Goal: Check status: Check status

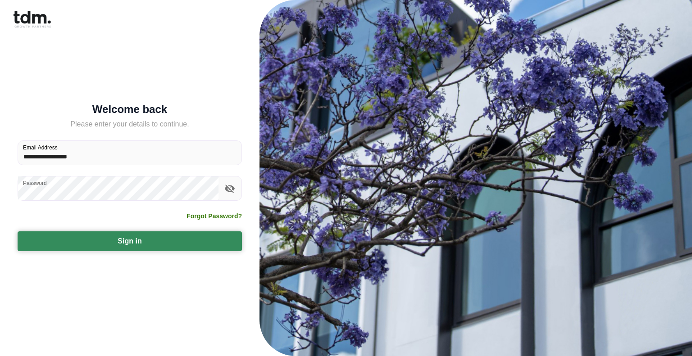
click at [109, 244] on button "Sign in" at bounding box center [130, 241] width 224 height 20
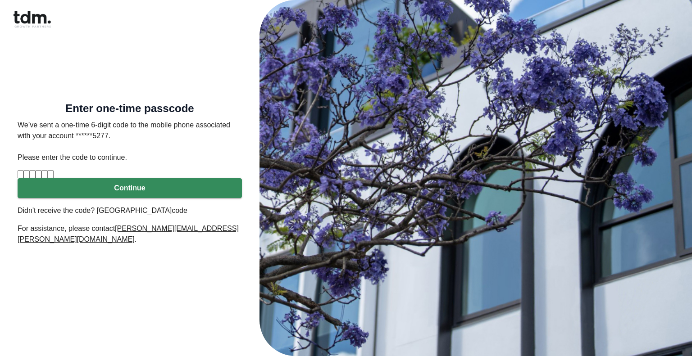
type input "*"
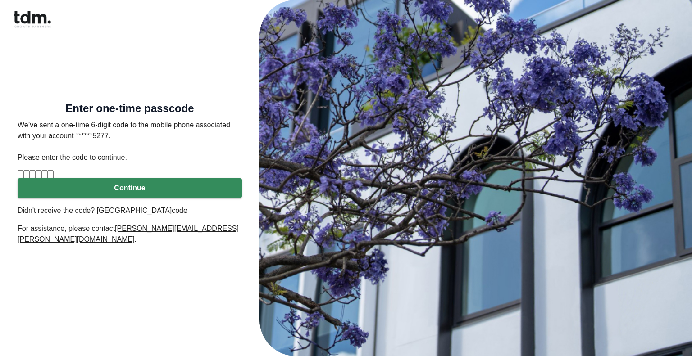
type input "*"
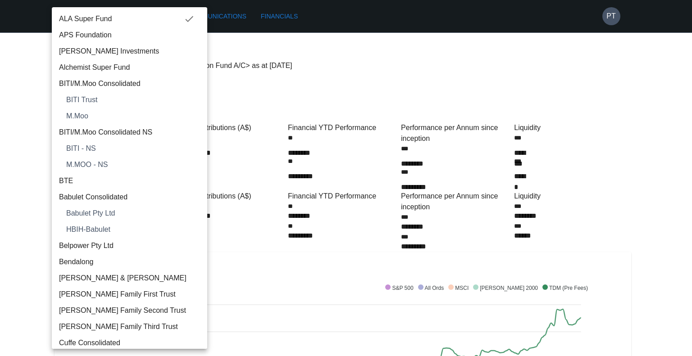
click at [482, 62] on div at bounding box center [346, 178] width 692 height 356
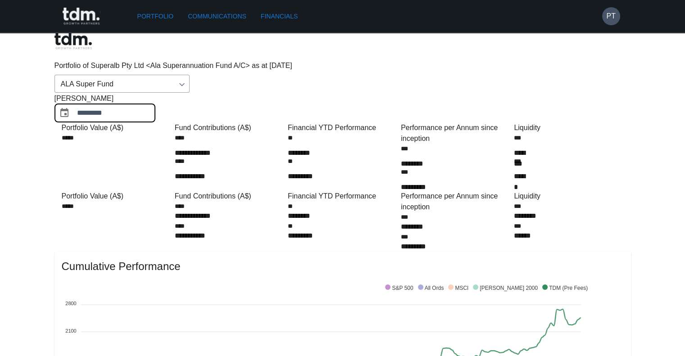
click at [155, 104] on input "*********" at bounding box center [116, 113] width 78 height 18
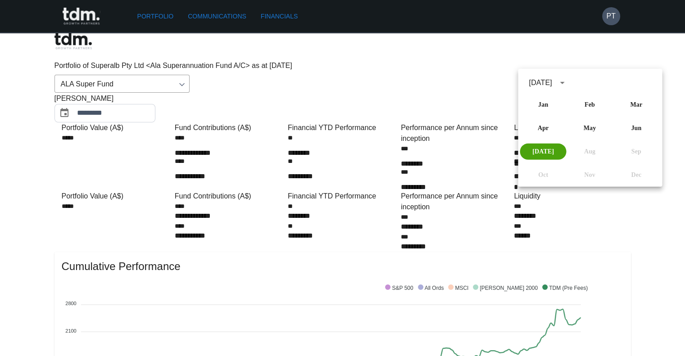
click at [552, 81] on div "[DATE]" at bounding box center [540, 82] width 23 height 11
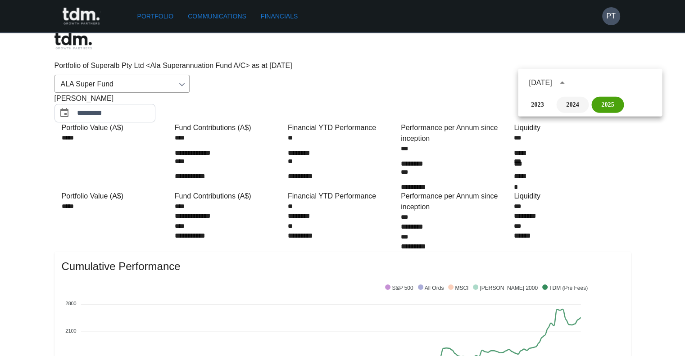
click at [569, 99] on button "2024" at bounding box center [572, 105] width 32 height 16
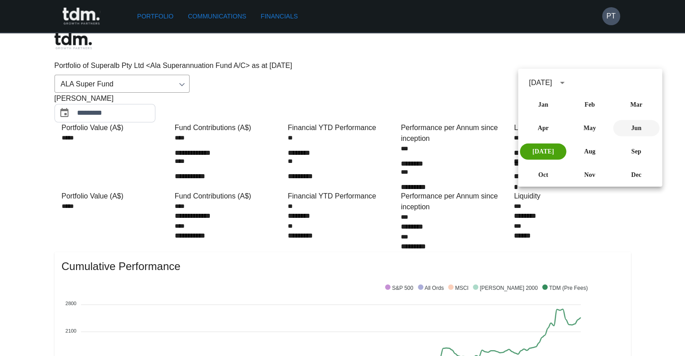
click at [638, 124] on button "Jun" at bounding box center [636, 128] width 46 height 16
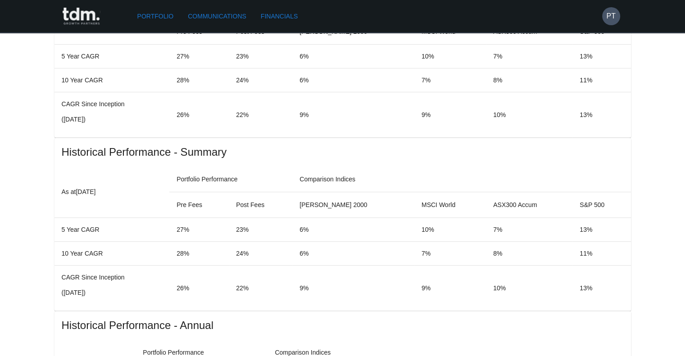
scroll to position [521, 0]
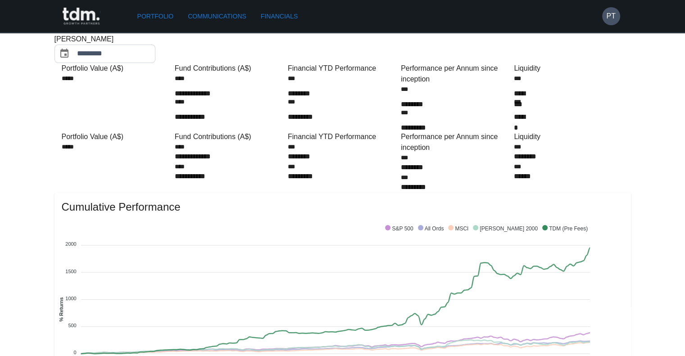
scroll to position [0, 0]
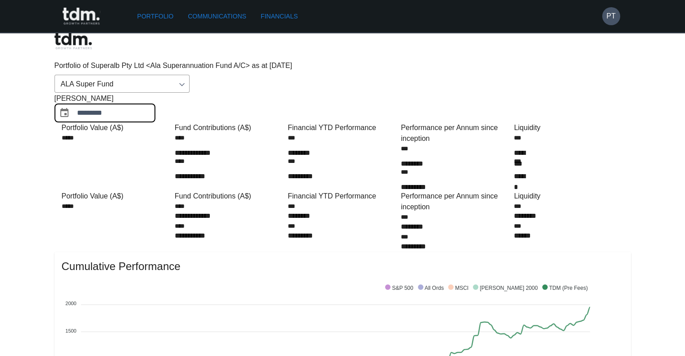
click at [155, 104] on input "*********" at bounding box center [116, 113] width 78 height 18
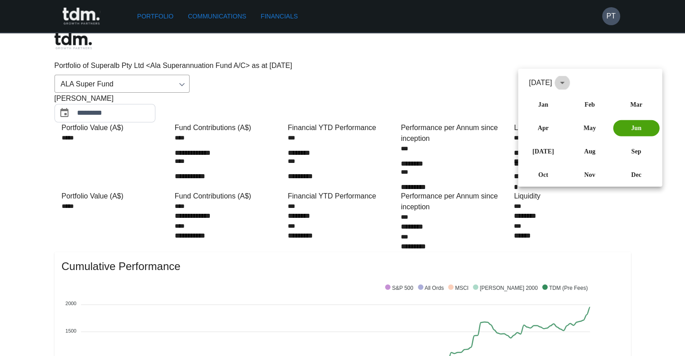
click at [568, 79] on icon "calendar view is open, switch to year view" at bounding box center [562, 82] width 11 height 11
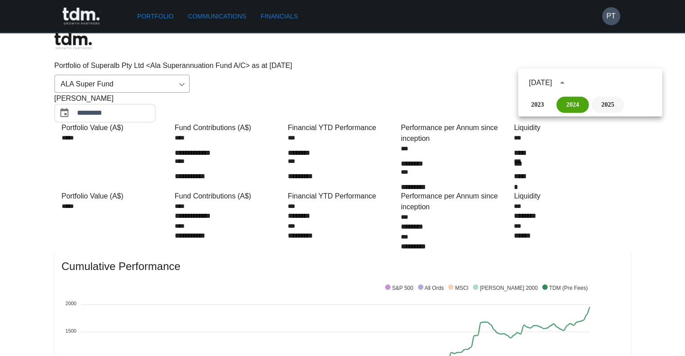
click at [605, 106] on button "2025" at bounding box center [607, 105] width 32 height 16
type input "*********"
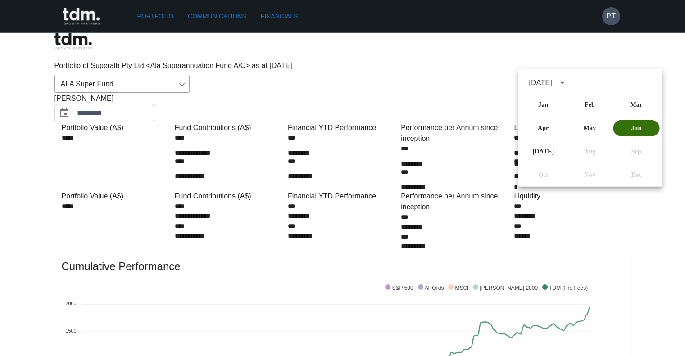
click at [633, 132] on button "Jun" at bounding box center [636, 128] width 46 height 16
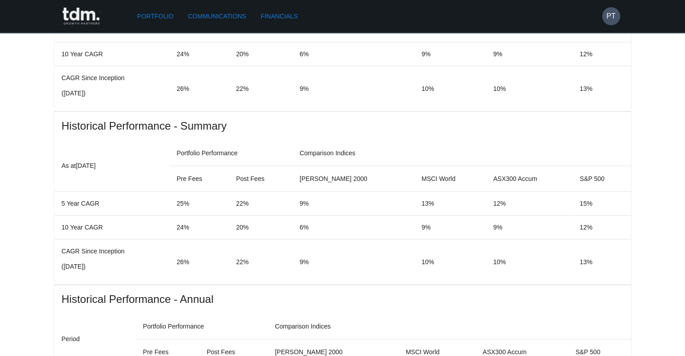
scroll to position [549, 0]
